Goal: Task Accomplishment & Management: Manage account settings

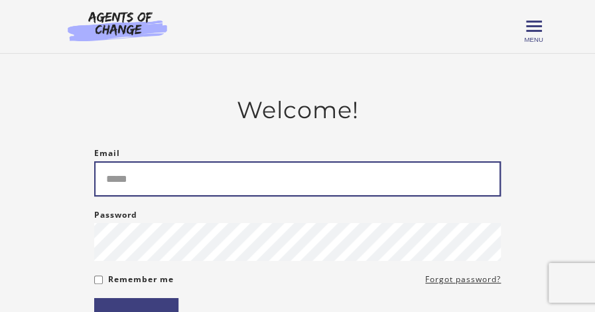
click at [105, 184] on input "Email" at bounding box center [297, 178] width 407 height 35
type input "**********"
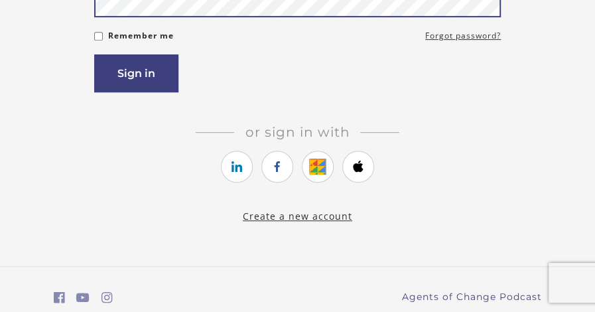
scroll to position [265, 0]
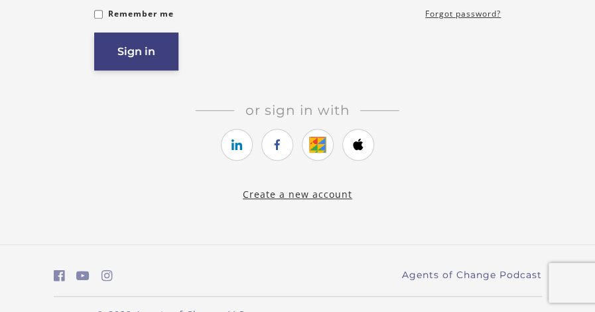
click at [153, 54] on button "Sign in" at bounding box center [136, 52] width 84 height 38
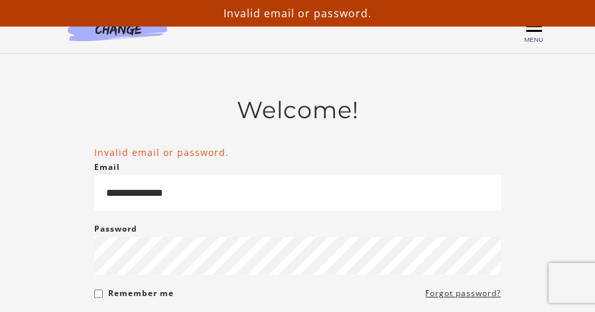
click at [532, 38] on span "Menu" at bounding box center [533, 39] width 19 height 7
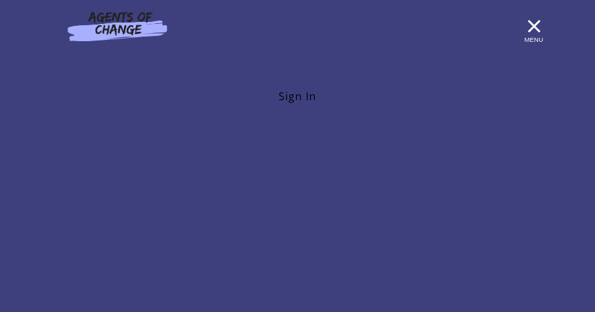
click at [287, 94] on link "Sign In" at bounding box center [298, 96] width 488 height 27
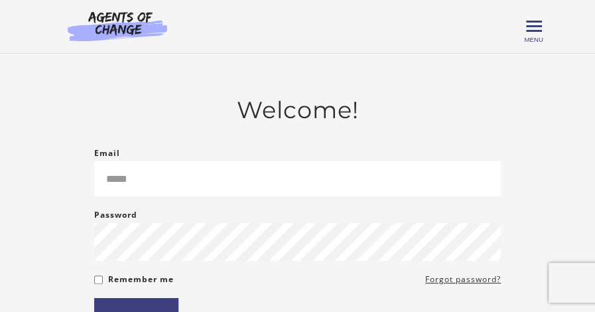
scroll to position [133, 0]
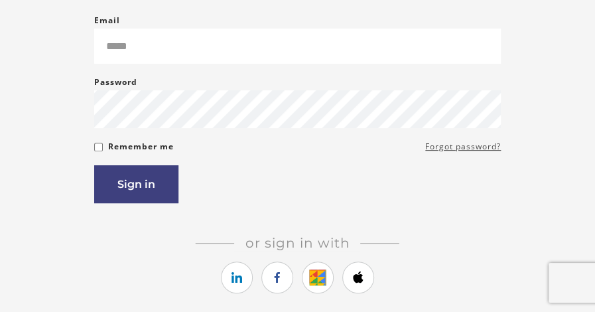
click at [463, 145] on link "Forgot password?" at bounding box center [463, 147] width 76 height 16
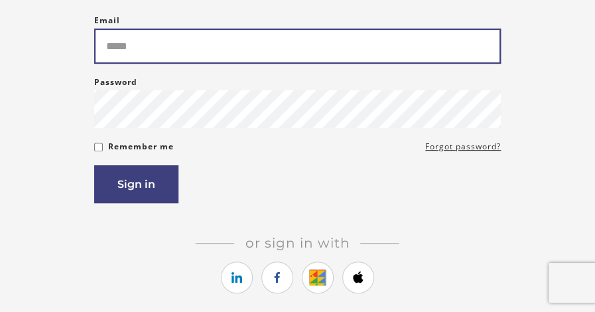
click at [103, 41] on input "Email" at bounding box center [297, 46] width 407 height 35
type input "**********"
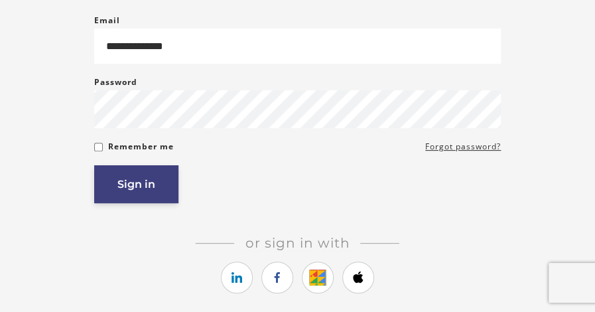
click at [140, 185] on button "Sign in" at bounding box center [136, 184] width 84 height 38
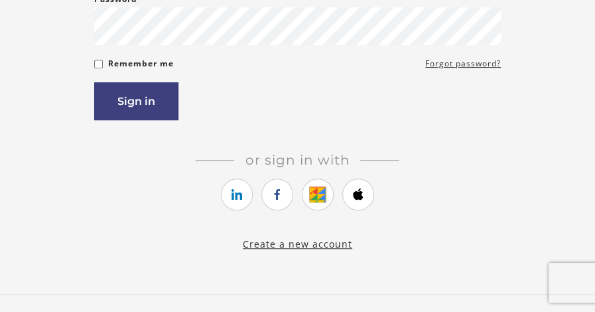
scroll to position [111, 0]
